Goal: Check status: Check status

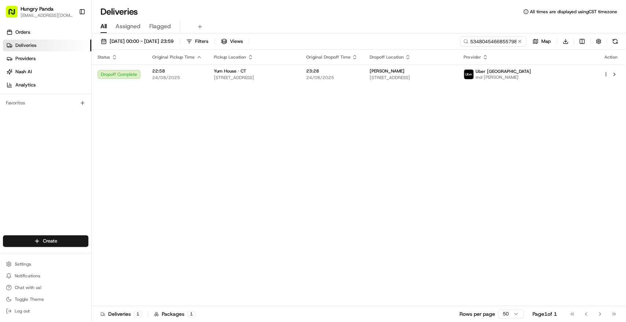
click at [481, 44] on input "5348045466855798271149" at bounding box center [493, 41] width 66 height 10
type input "426409972625678465372"
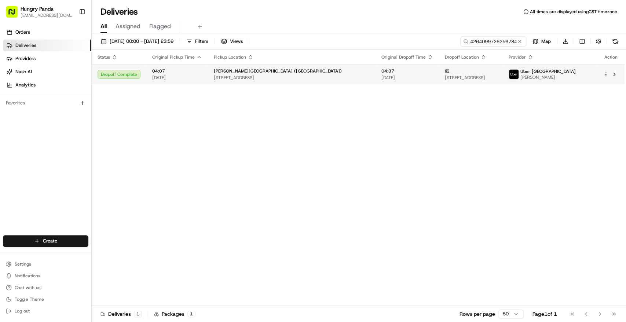
click at [332, 73] on div "[PERSON_NAME][GEOGRAPHIC_DATA] ([GEOGRAPHIC_DATA])" at bounding box center [292, 71] width 156 height 6
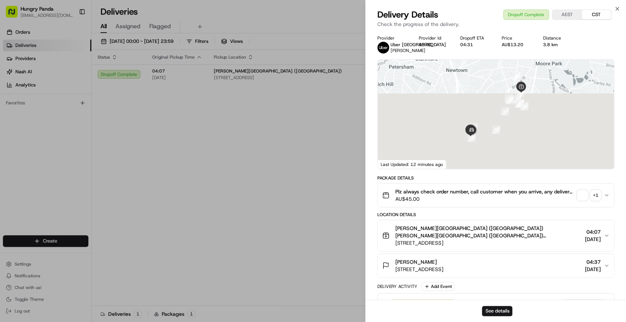
click at [584, 198] on span "button" at bounding box center [582, 195] width 10 height 10
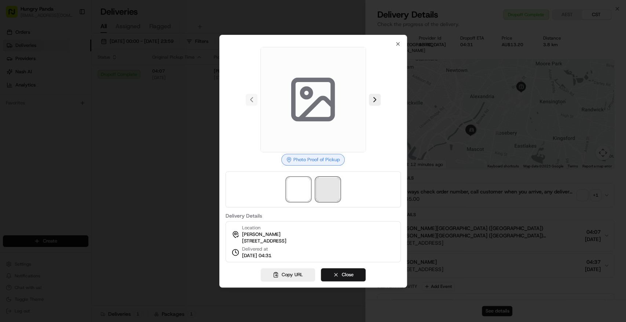
click at [332, 184] on span at bounding box center [327, 189] width 23 height 23
